Goal: Transaction & Acquisition: Download file/media

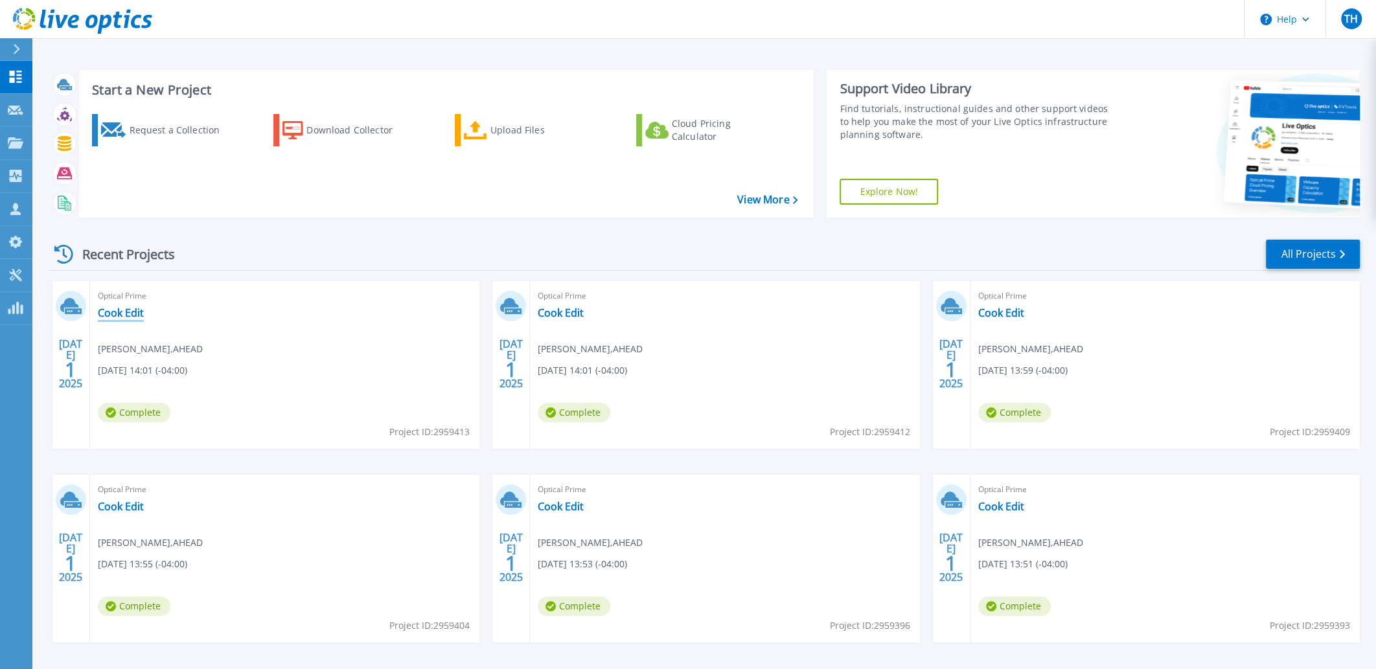
click at [121, 312] on link "Cook Edit" at bounding box center [121, 312] width 46 height 13
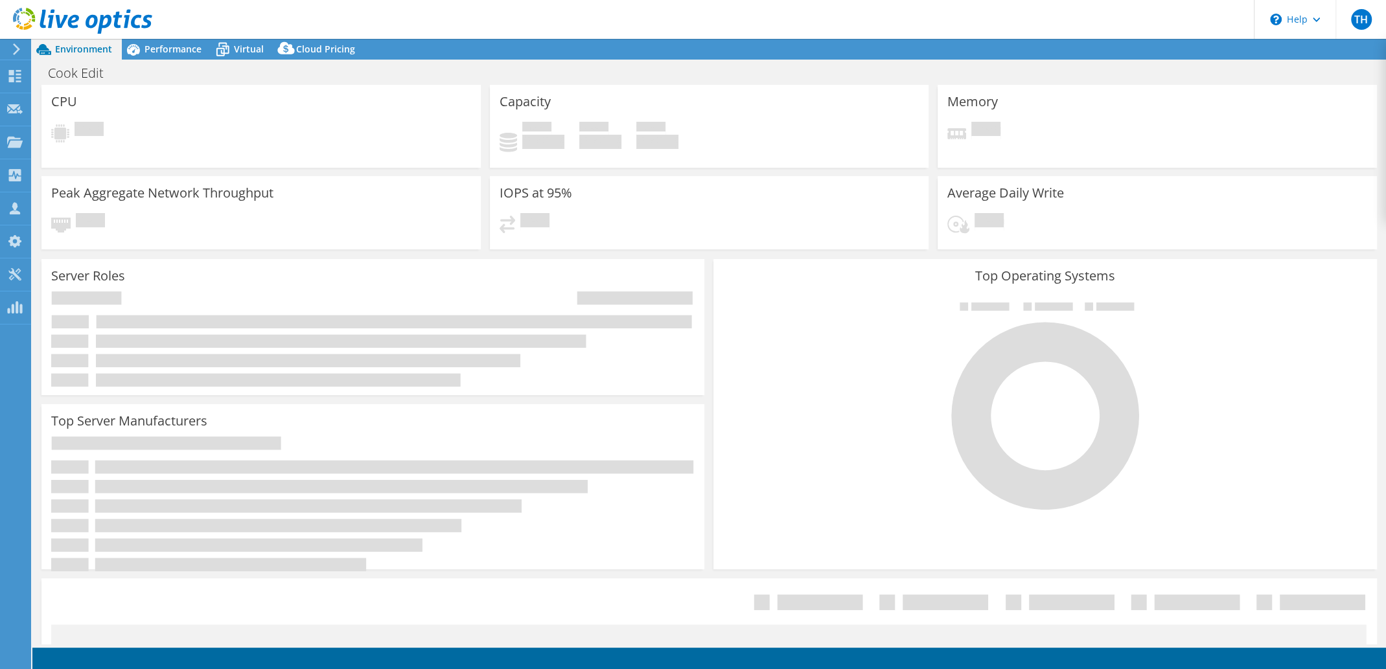
select select "USD"
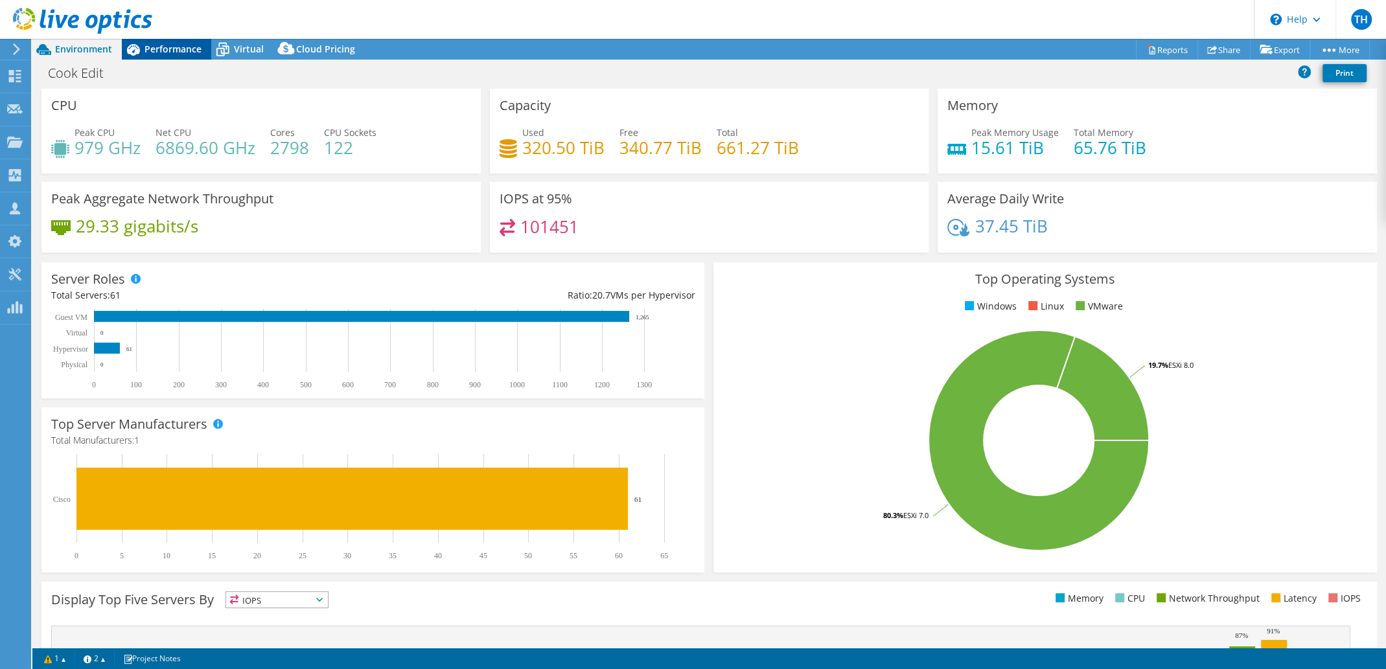
click at [182, 51] on span "Performance" at bounding box center [172, 49] width 57 height 12
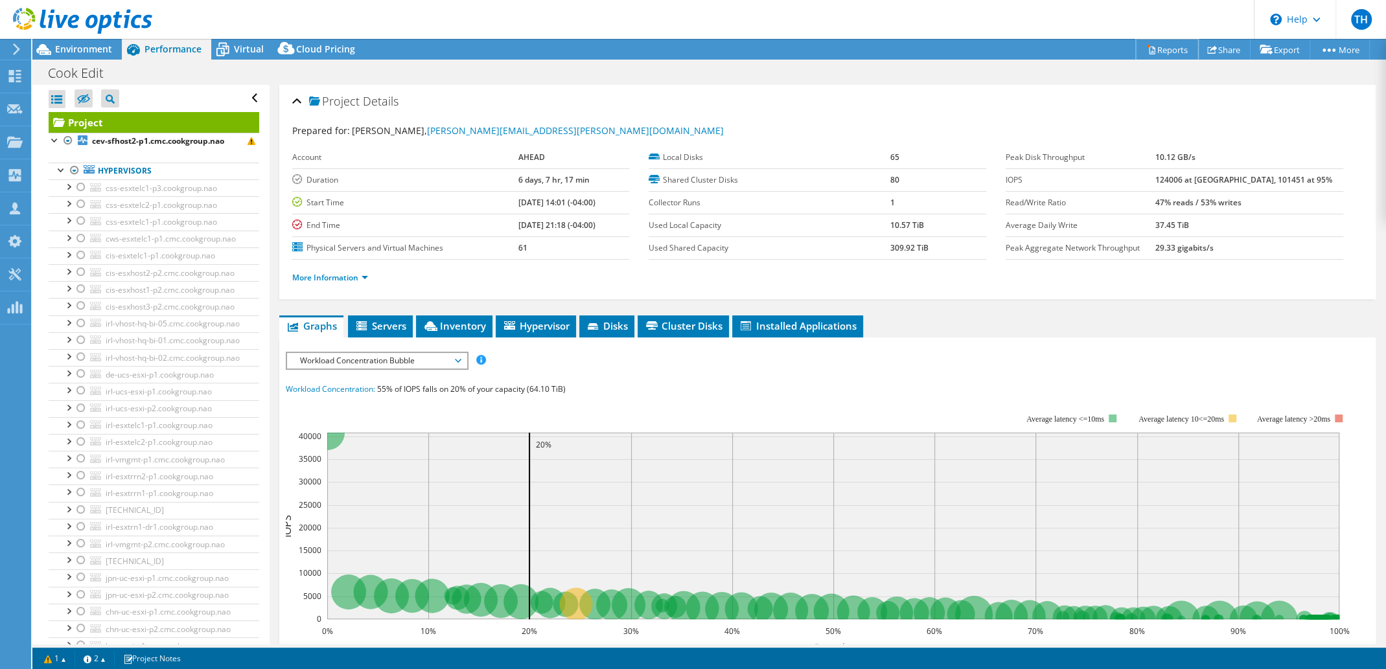
click at [1158, 44] on link "Reports" at bounding box center [1166, 50] width 62 height 20
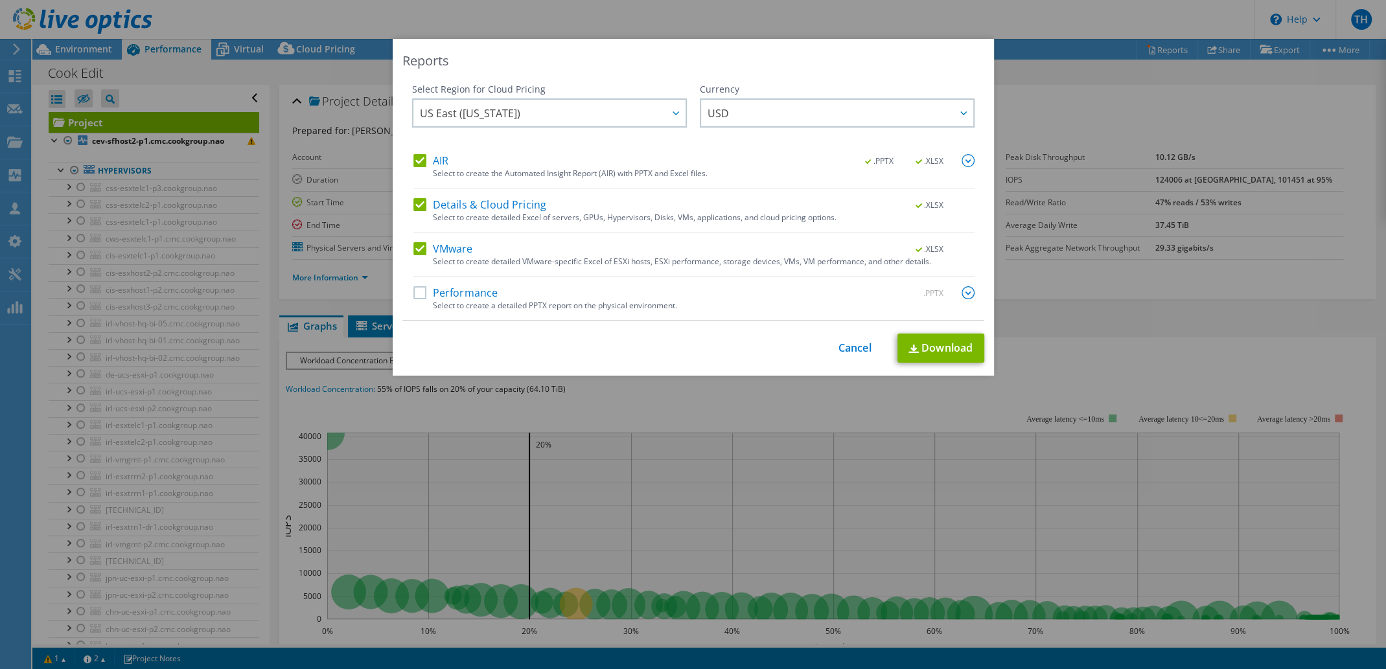
click at [413, 298] on label "Performance" at bounding box center [455, 292] width 85 height 13
click at [0, 0] on input "Performance" at bounding box center [0, 0] width 0 height 0
click at [945, 354] on link "Download" at bounding box center [940, 348] width 87 height 29
click at [850, 344] on link "Cancel" at bounding box center [854, 348] width 33 height 12
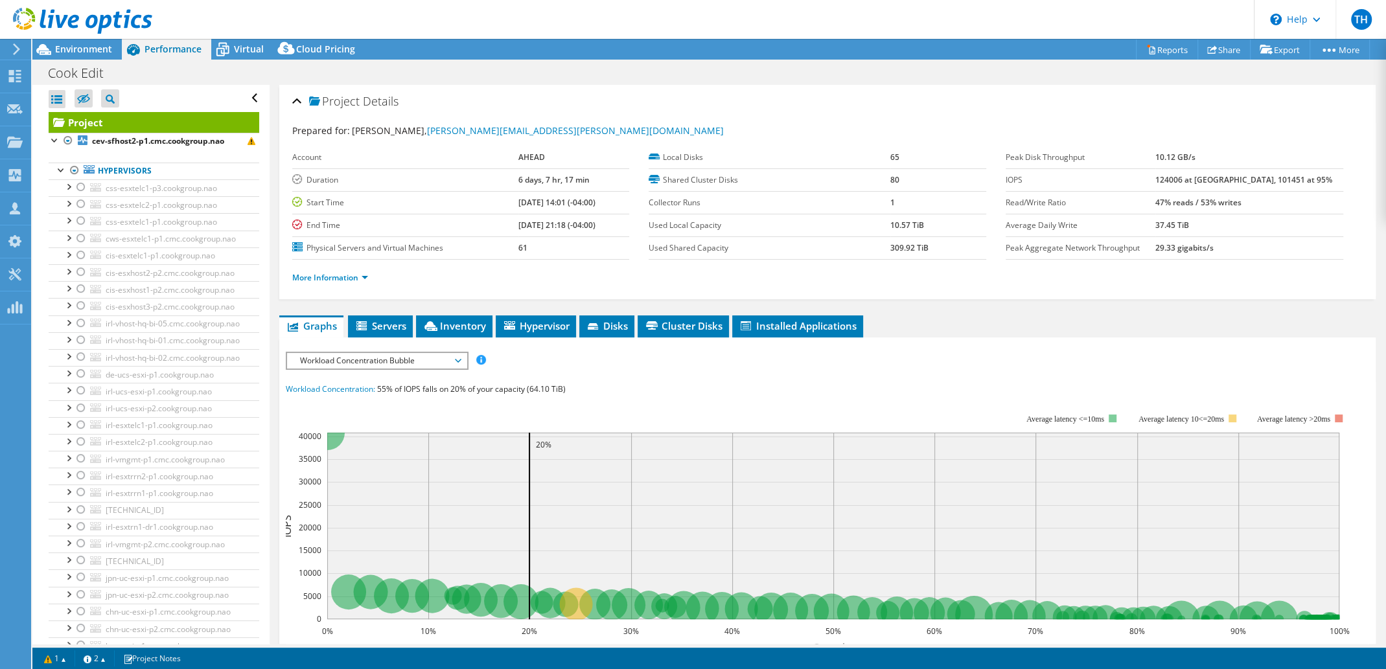
click at [65, 23] on icon at bounding box center [82, 21] width 139 height 27
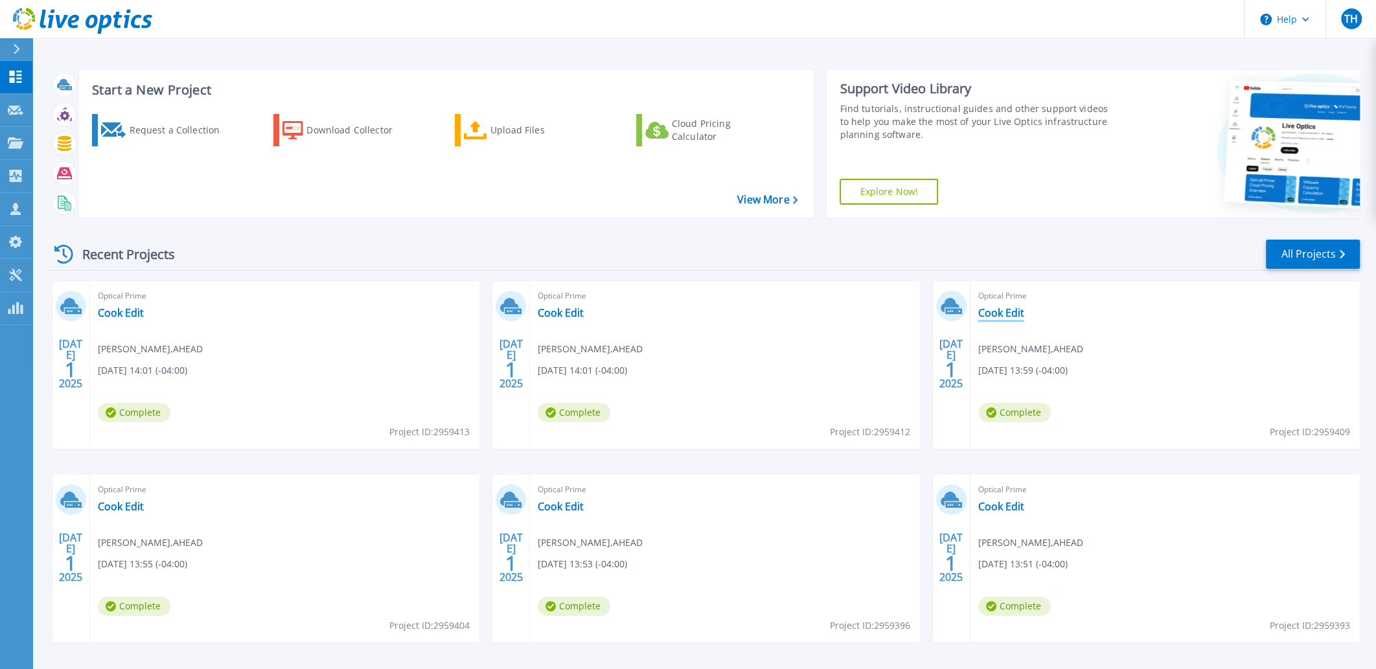
click at [1001, 308] on link "Cook Edit" at bounding box center [1001, 312] width 46 height 13
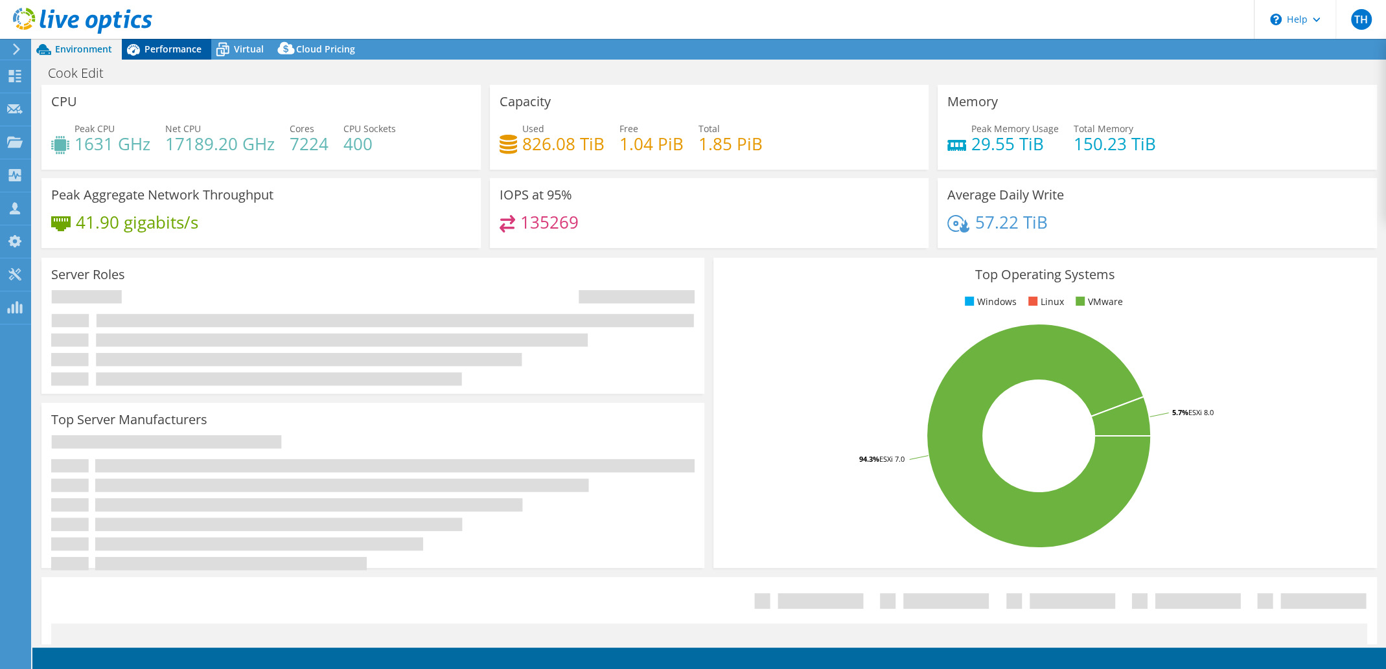
click at [179, 49] on span "Performance" at bounding box center [172, 49] width 57 height 12
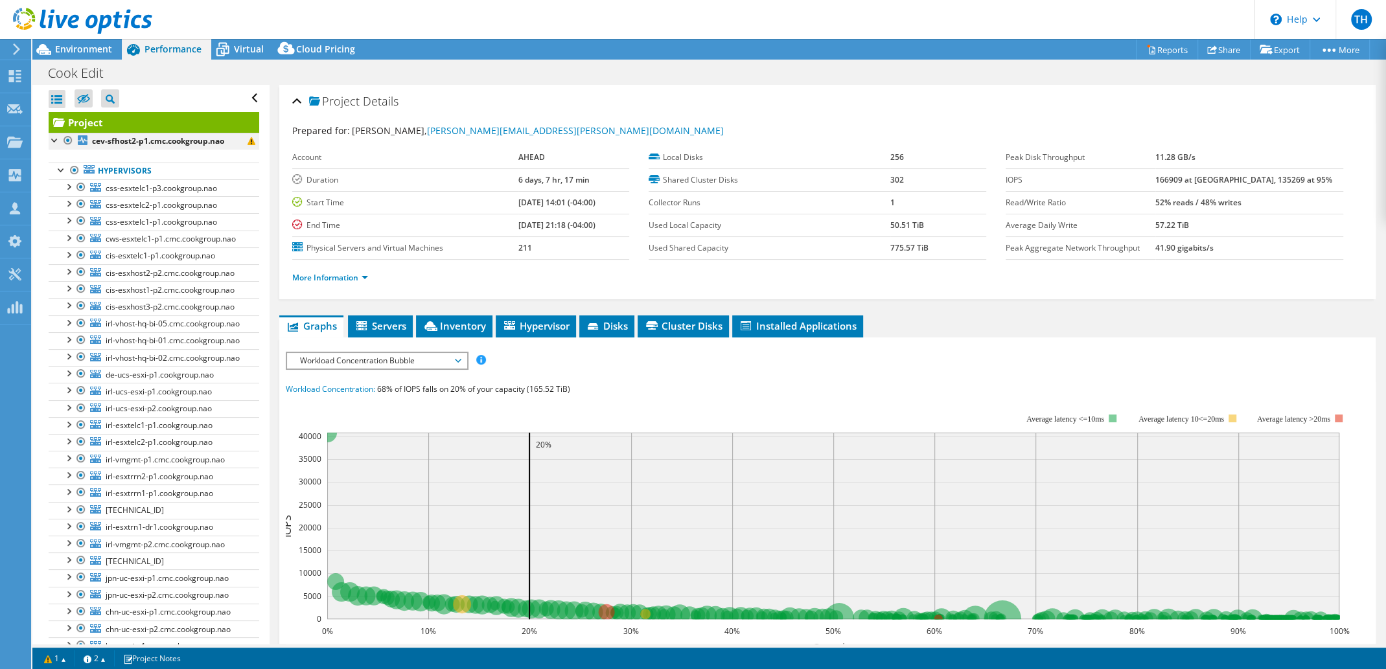
click at [65, 140] on div at bounding box center [68, 141] width 13 height 16
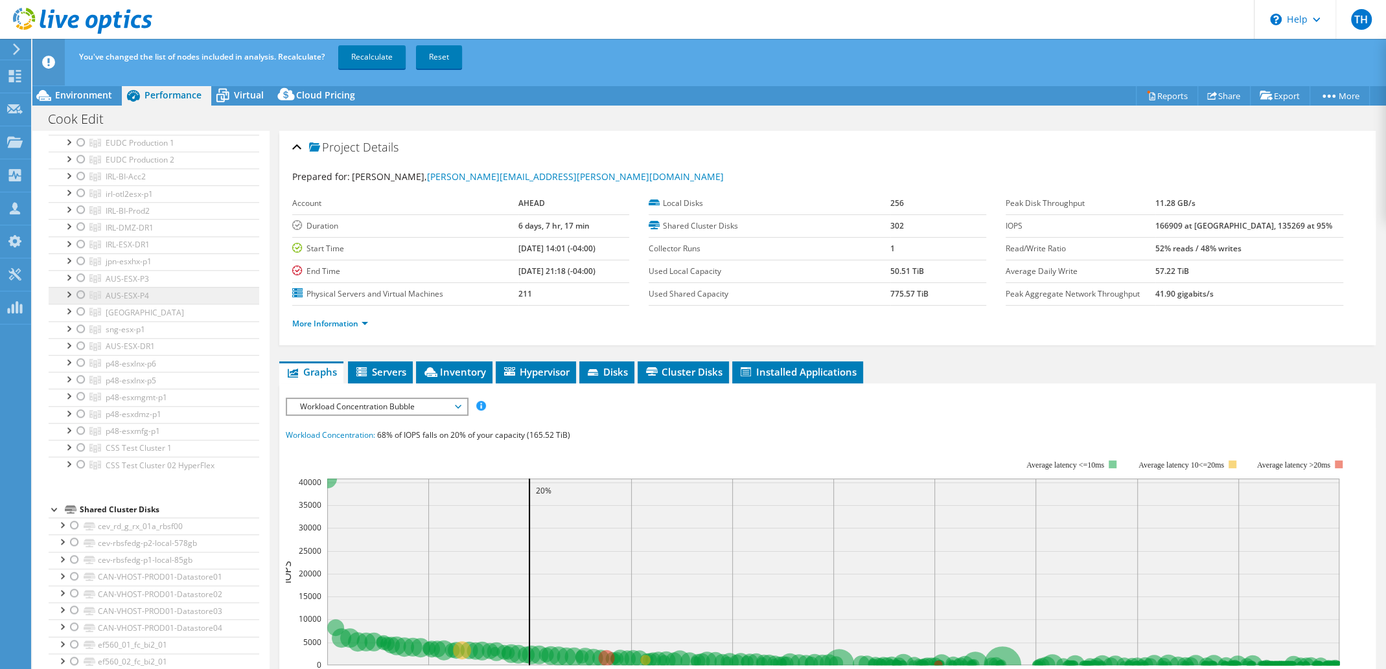
scroll to position [1165, 0]
click at [80, 314] on div at bounding box center [80, 307] width 13 height 16
click at [79, 392] on div at bounding box center [80, 384] width 13 height 16
click at [86, 375] on div at bounding box center [80, 367] width 13 height 16
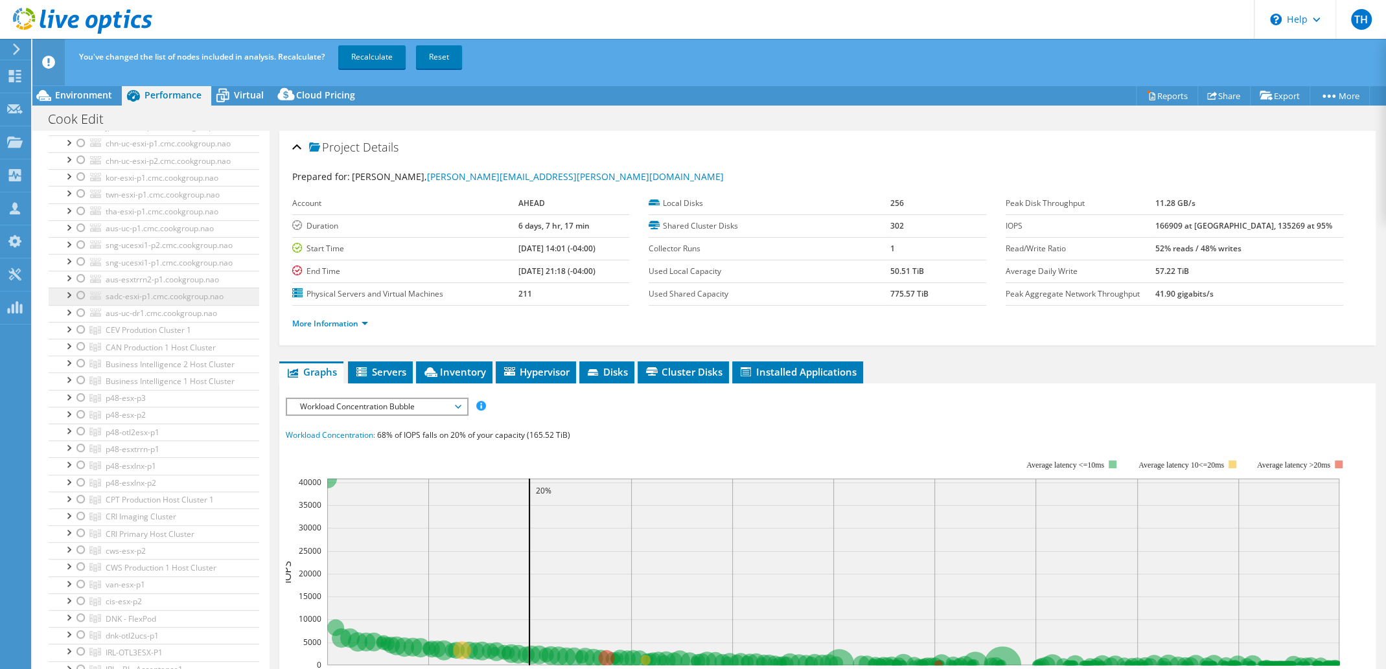
scroll to position [518, 0]
drag, startPoint x: 82, startPoint y: 301, endPoint x: 114, endPoint y: 336, distance: 47.2
click at [82, 233] on div at bounding box center [80, 225] width 13 height 16
click at [78, 283] on div at bounding box center [80, 276] width 13 height 16
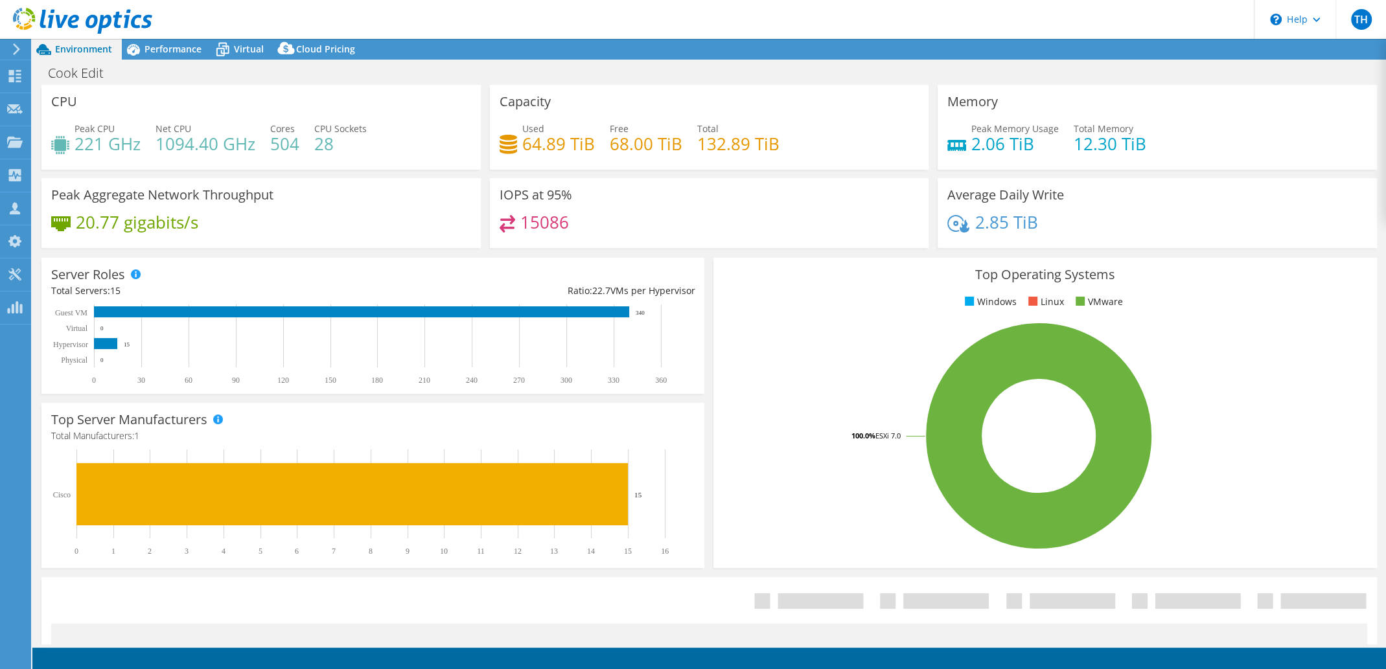
select select "USD"
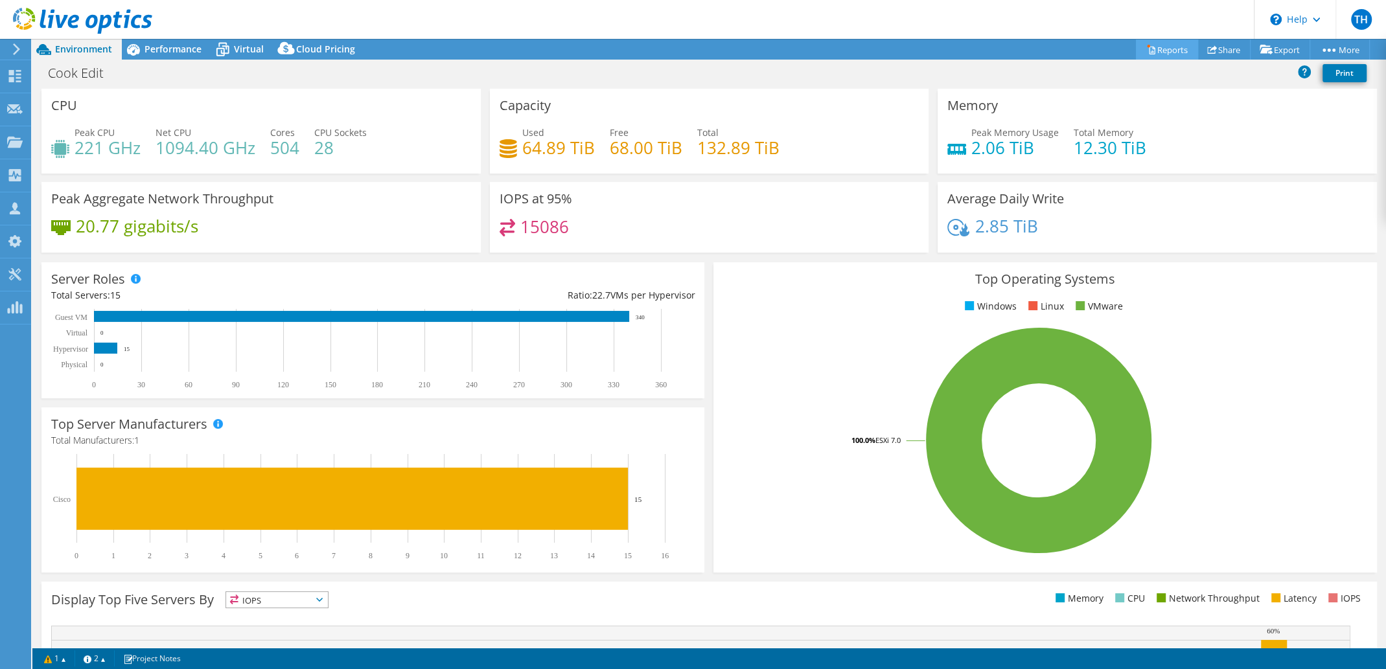
click at [1163, 52] on link "Reports" at bounding box center [1166, 50] width 62 height 20
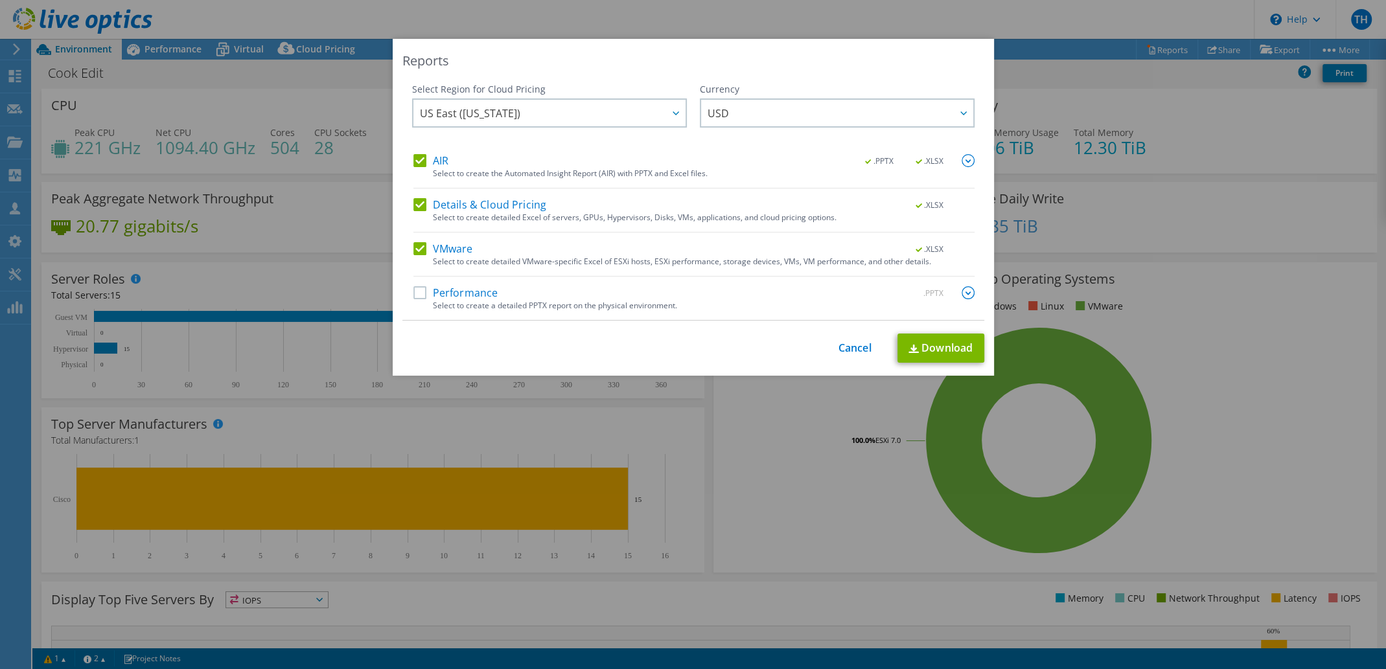
click at [425, 298] on label "Performance" at bounding box center [455, 292] width 85 height 13
click at [0, 0] on input "Performance" at bounding box center [0, 0] width 0 height 0
click at [930, 347] on link "Download" at bounding box center [940, 348] width 87 height 29
